Goal: Task Accomplishment & Management: Use online tool/utility

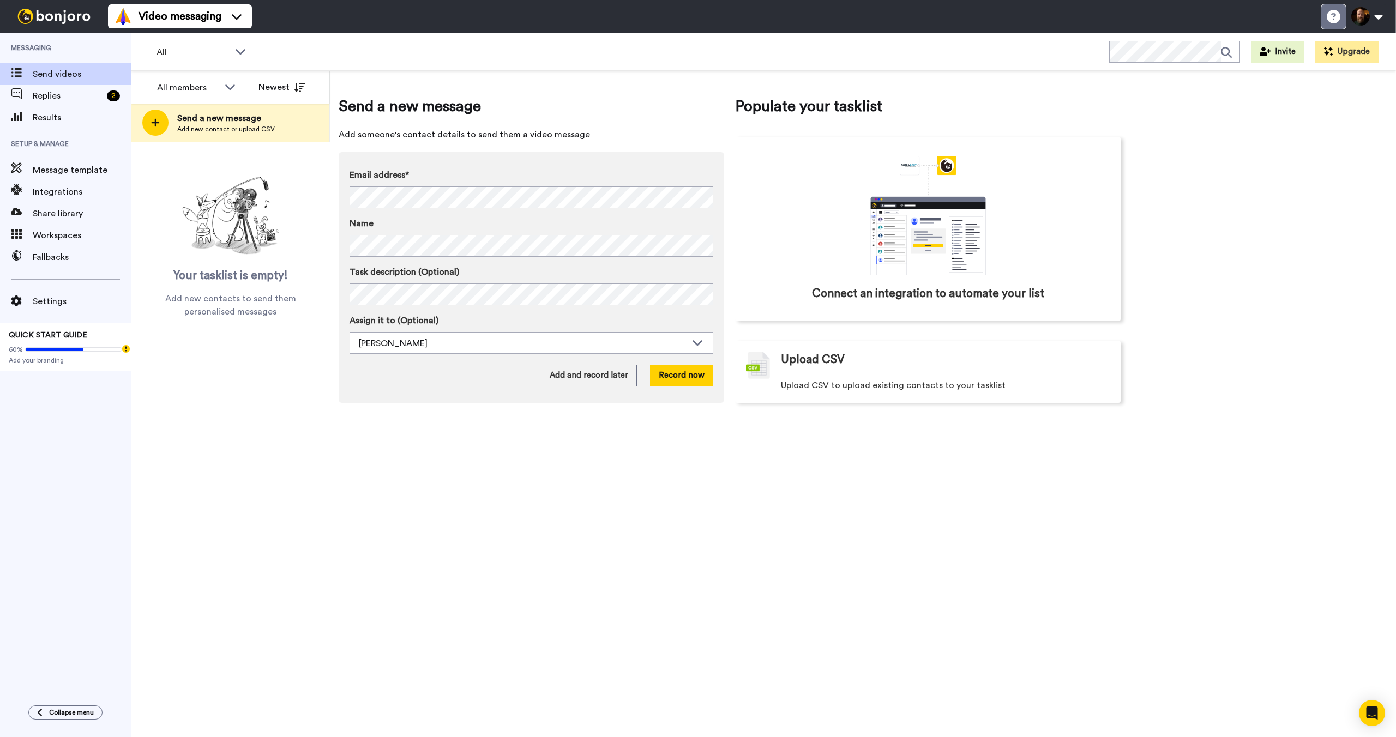
click at [1338, 22] on icon at bounding box center [1334, 17] width 14 height 14
click at [58, 123] on span "Results" at bounding box center [82, 117] width 98 height 13
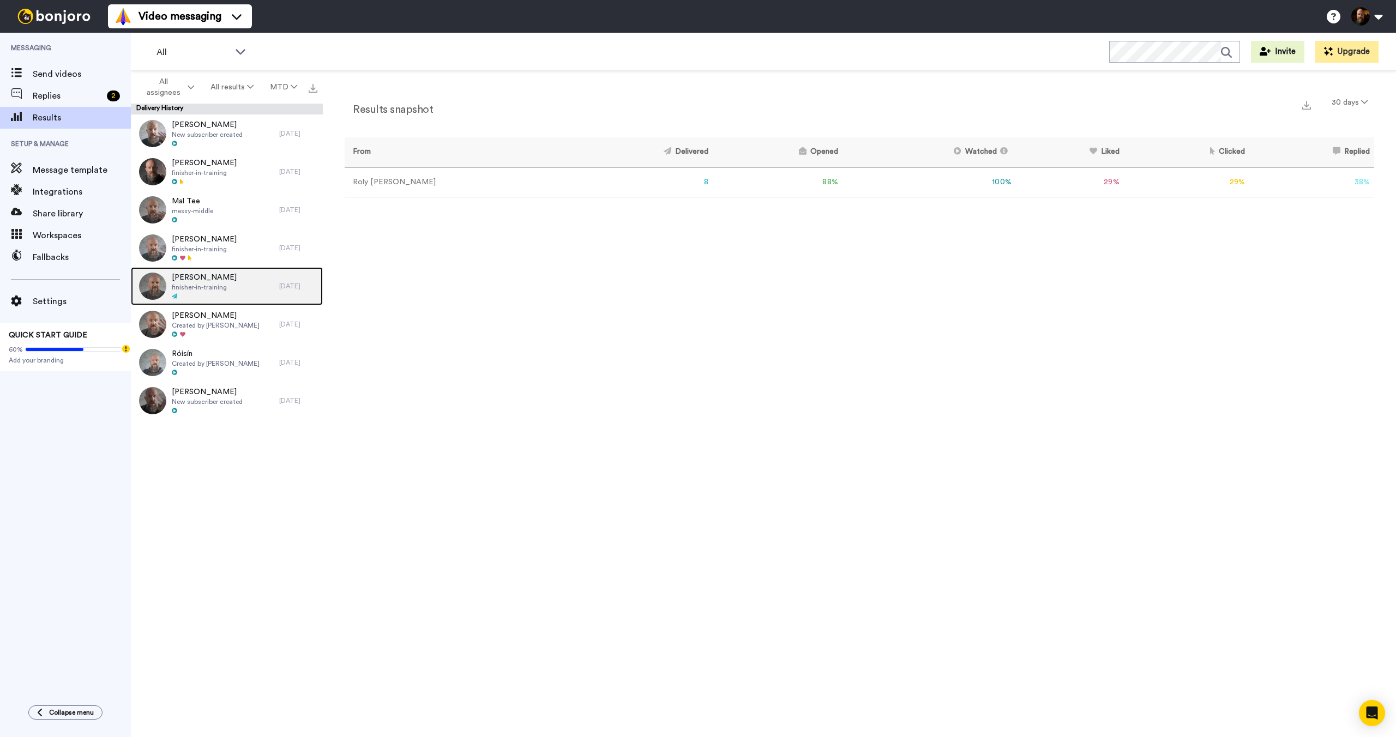
click at [225, 290] on span "finisher-in-training" at bounding box center [204, 287] width 65 height 9
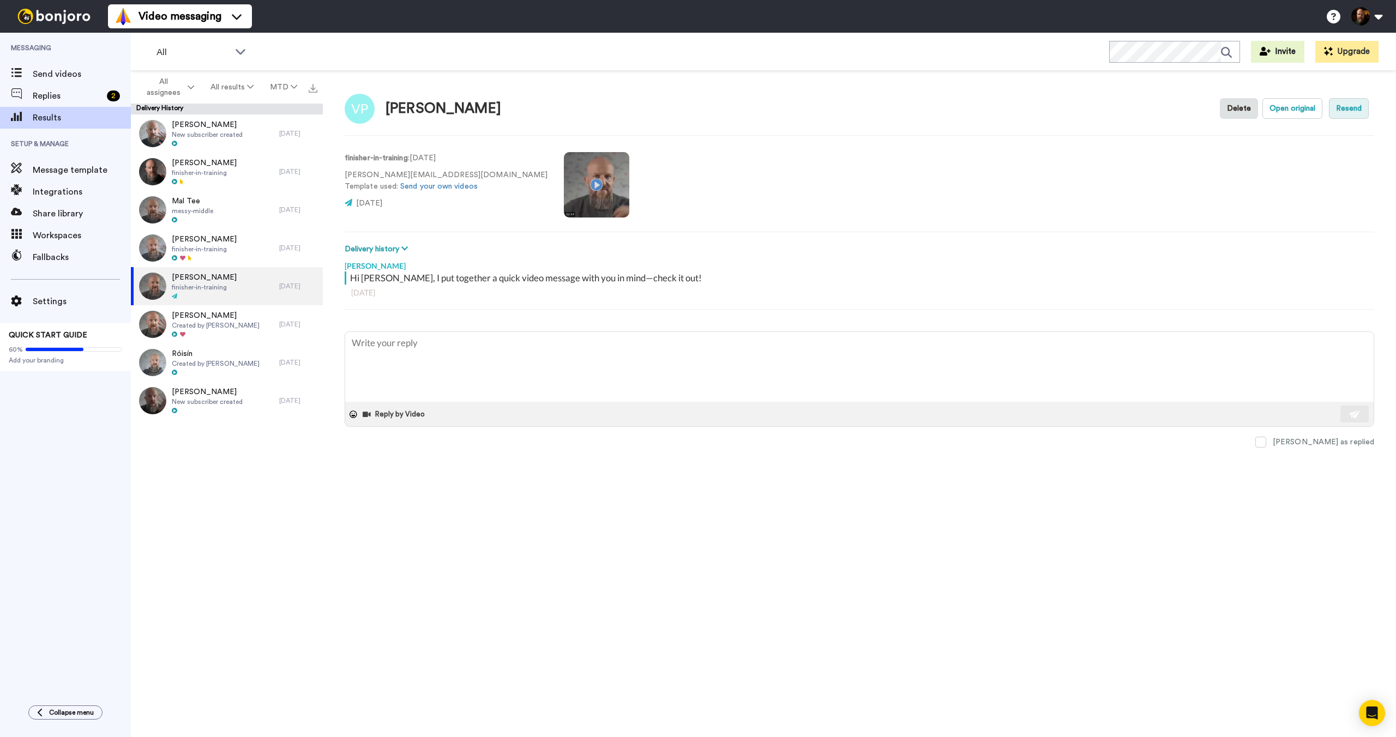
click at [1349, 106] on button "Resend" at bounding box center [1349, 108] width 40 height 21
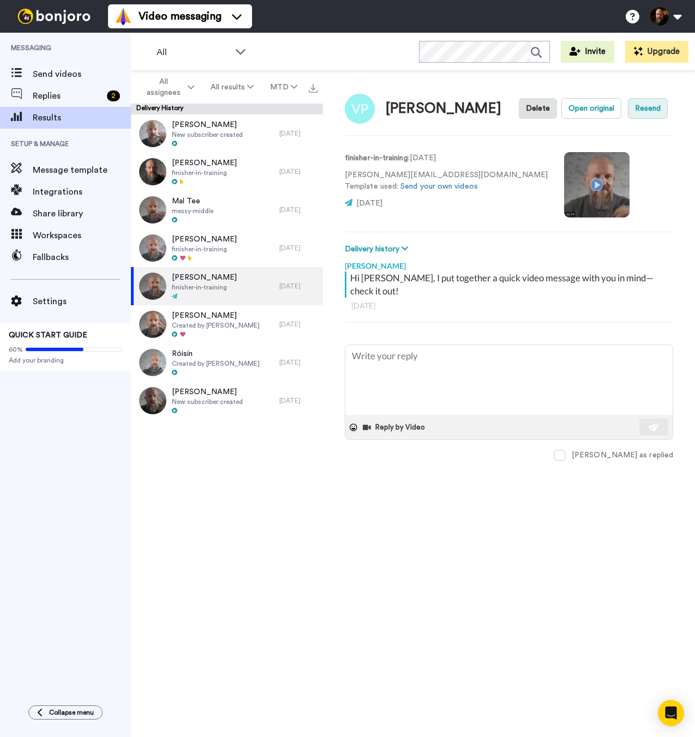
type textarea "x"
